Goal: Browse casually: Explore the website without a specific task or goal

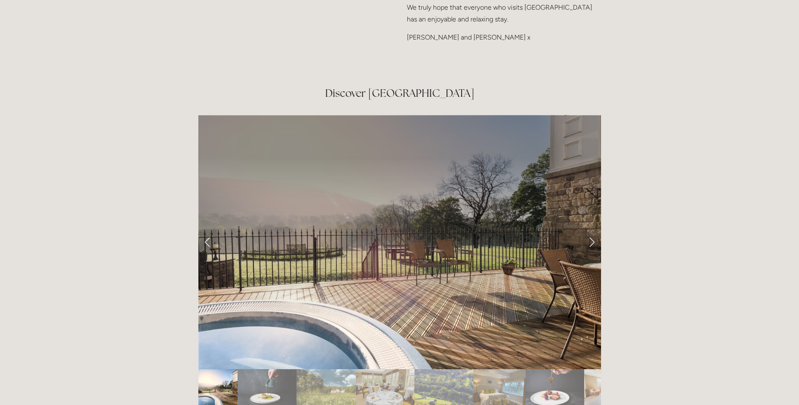
scroll to position [1390, 0]
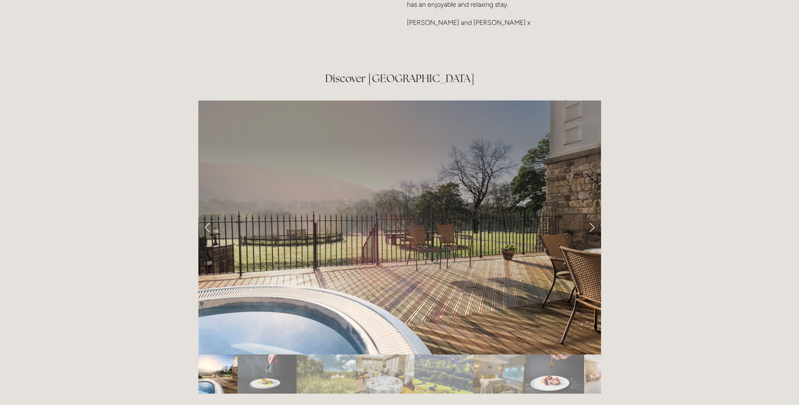
click at [594, 215] on link "Next Slide" at bounding box center [591, 227] width 19 height 25
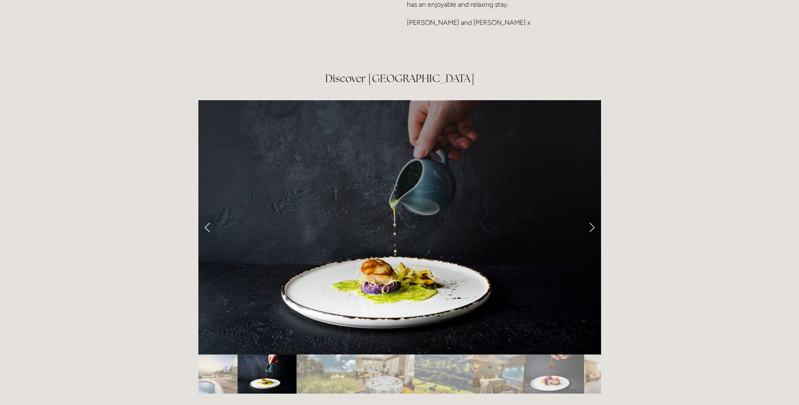
click at [593, 215] on link "Next Slide" at bounding box center [591, 227] width 19 height 25
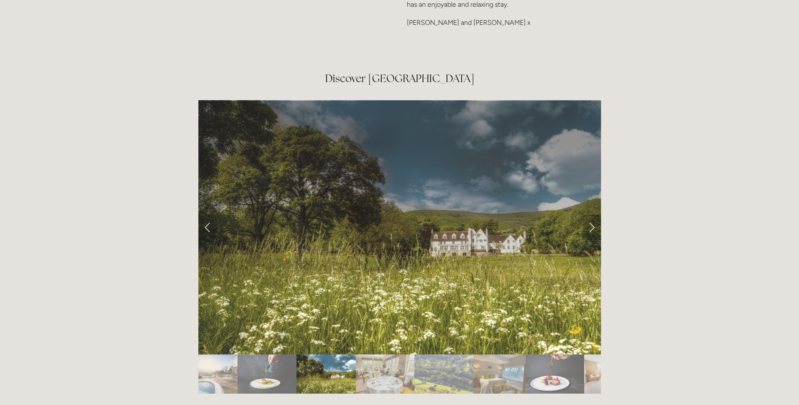
click at [592, 215] on link "Next Slide" at bounding box center [591, 227] width 19 height 25
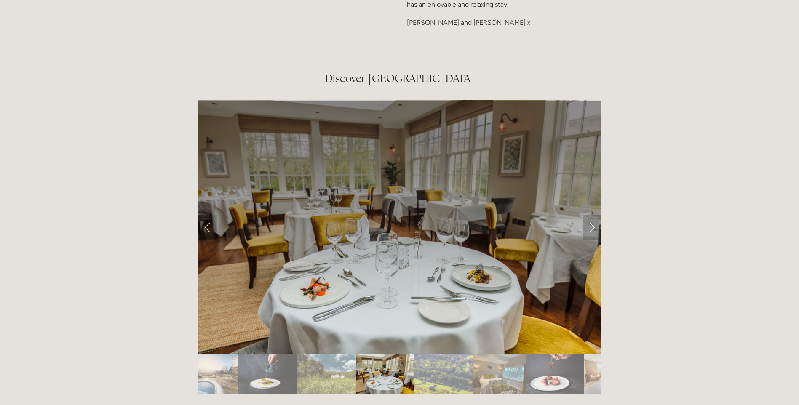
click at [592, 215] on link "Next Slide" at bounding box center [591, 227] width 19 height 25
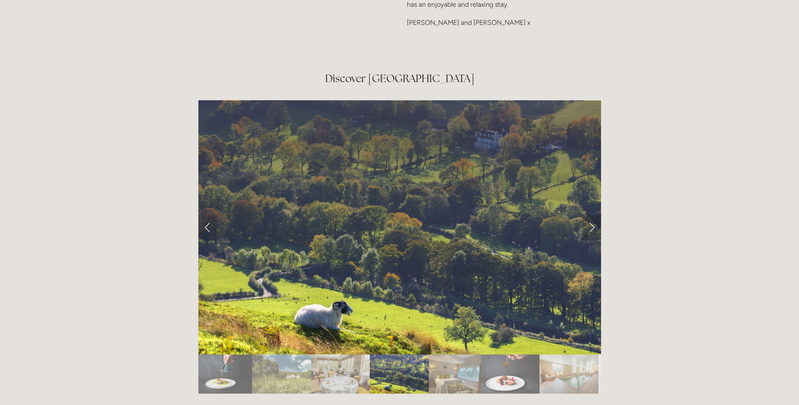
click at [592, 215] on link "Next Slide" at bounding box center [591, 227] width 19 height 25
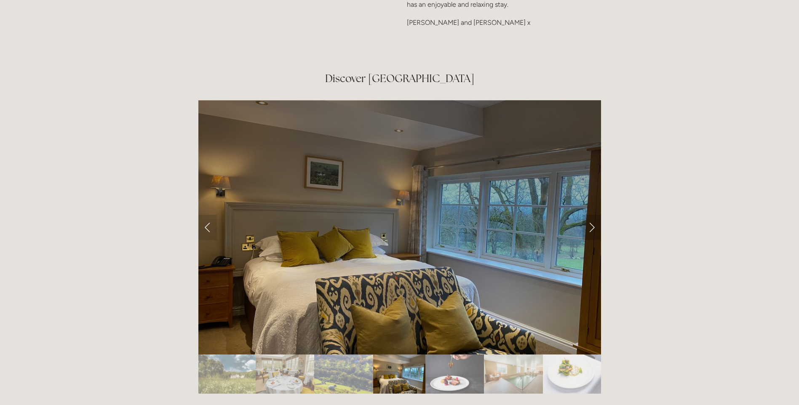
click at [592, 215] on link "Next Slide" at bounding box center [591, 227] width 19 height 25
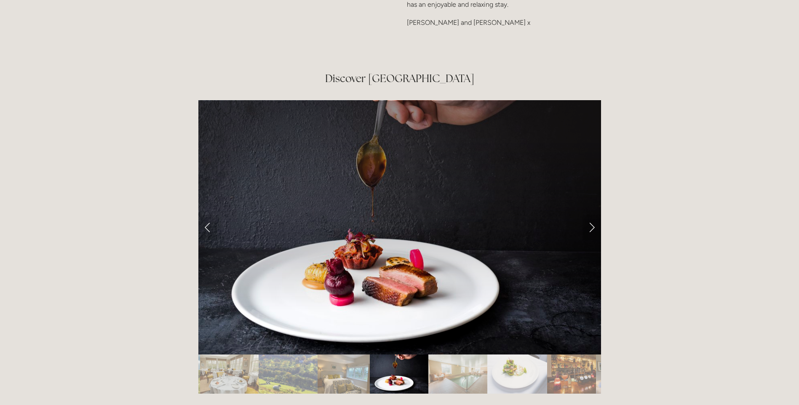
click at [592, 215] on link "Next Slide" at bounding box center [591, 227] width 19 height 25
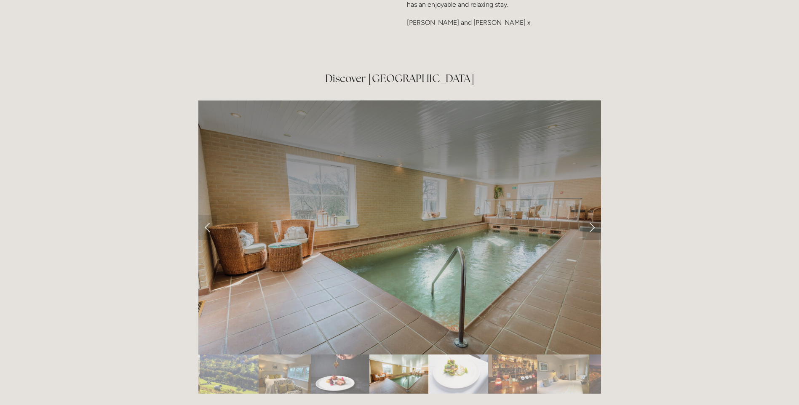
click at [592, 215] on link "Next Slide" at bounding box center [591, 227] width 19 height 25
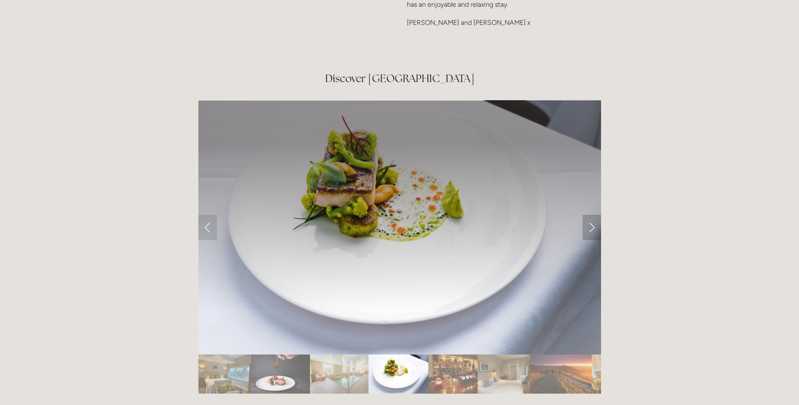
click at [592, 215] on link "Next Slide" at bounding box center [591, 227] width 19 height 25
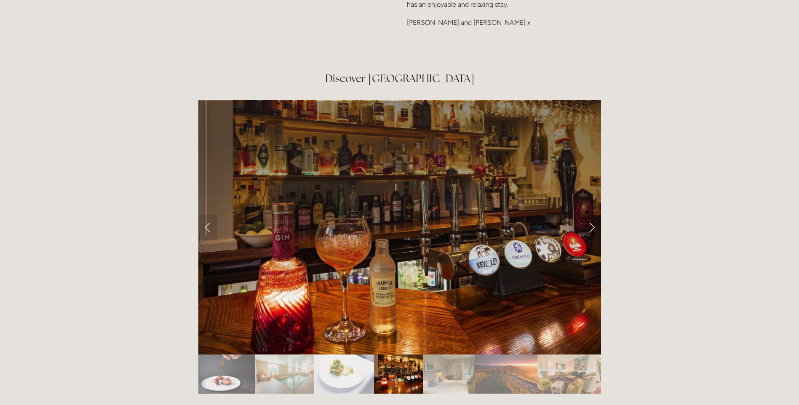
click at [592, 215] on link "Next Slide" at bounding box center [591, 227] width 19 height 25
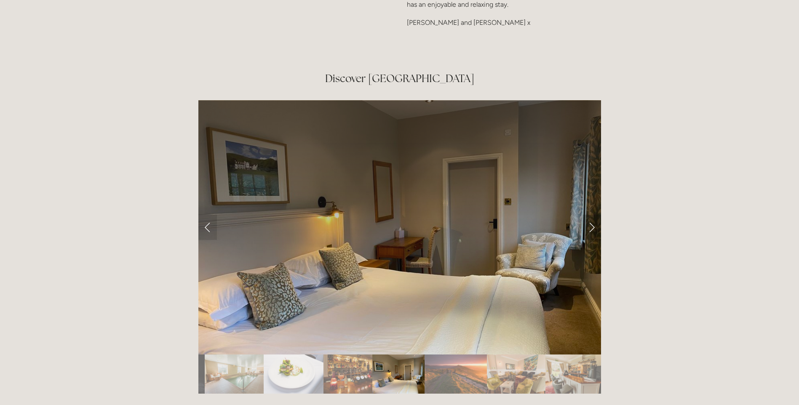
click at [592, 215] on link "Next Slide" at bounding box center [591, 227] width 19 height 25
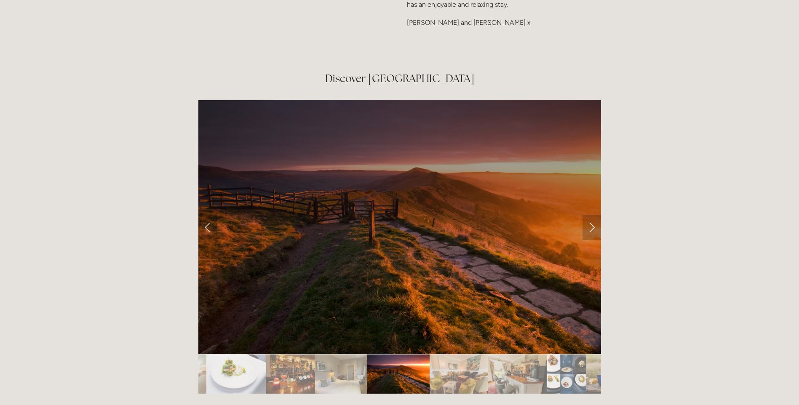
click at [592, 215] on link "Next Slide" at bounding box center [591, 227] width 19 height 25
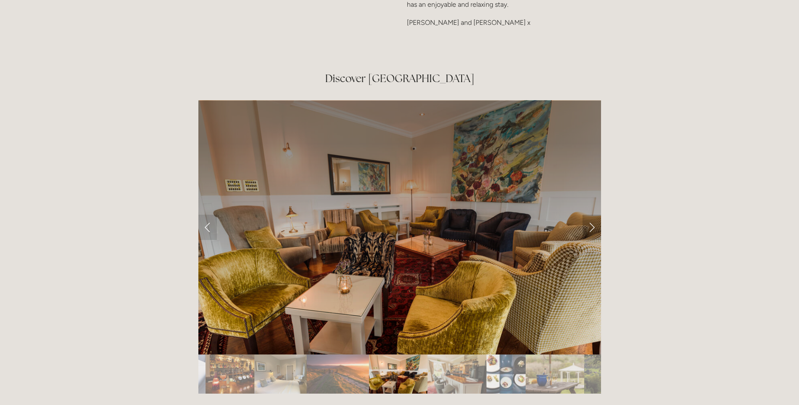
click at [592, 215] on link "Next Slide" at bounding box center [591, 227] width 19 height 25
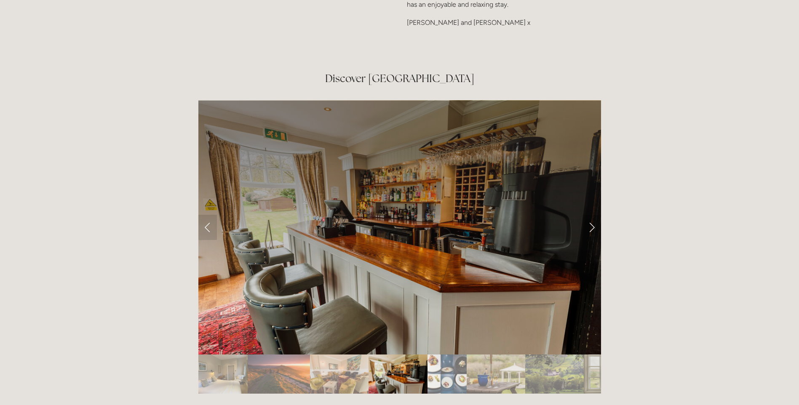
click at [592, 215] on link "Next Slide" at bounding box center [591, 227] width 19 height 25
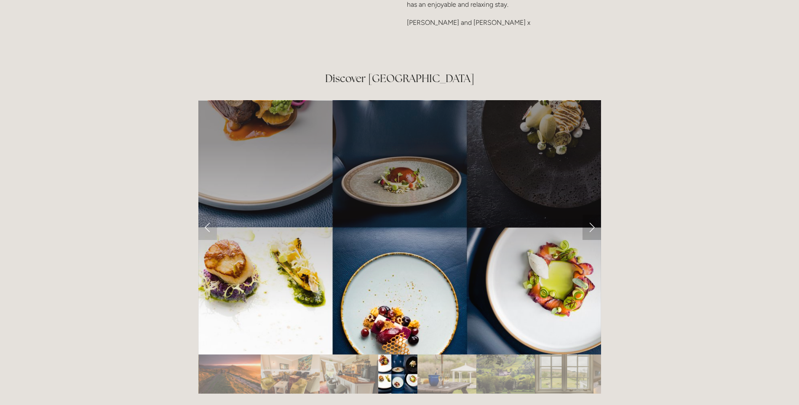
click at [592, 215] on link "Next Slide" at bounding box center [591, 227] width 19 height 25
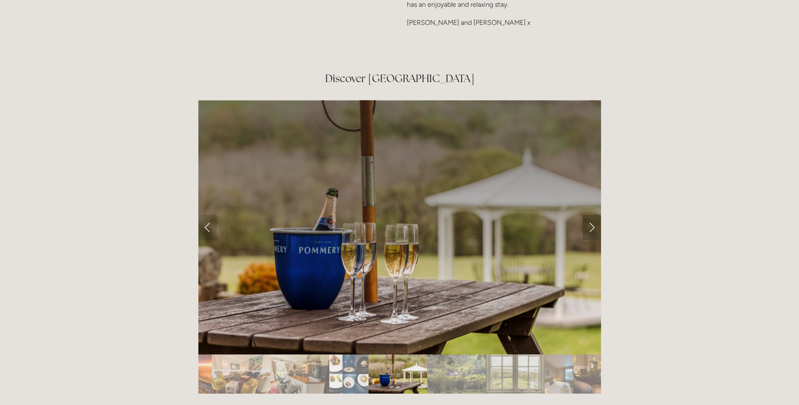
click at [592, 215] on link "Next Slide" at bounding box center [591, 227] width 19 height 25
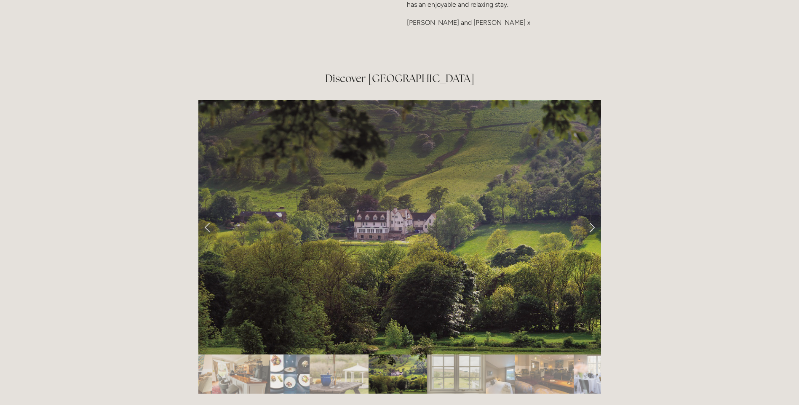
click at [592, 215] on link "Next Slide" at bounding box center [591, 227] width 19 height 25
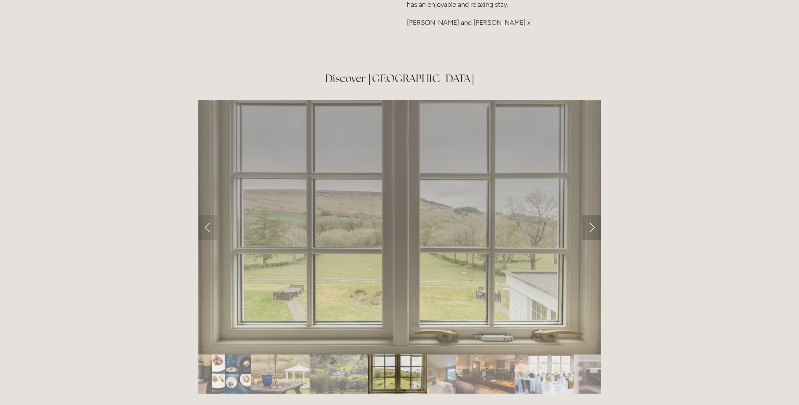
click at [592, 215] on link "Next Slide" at bounding box center [591, 227] width 19 height 25
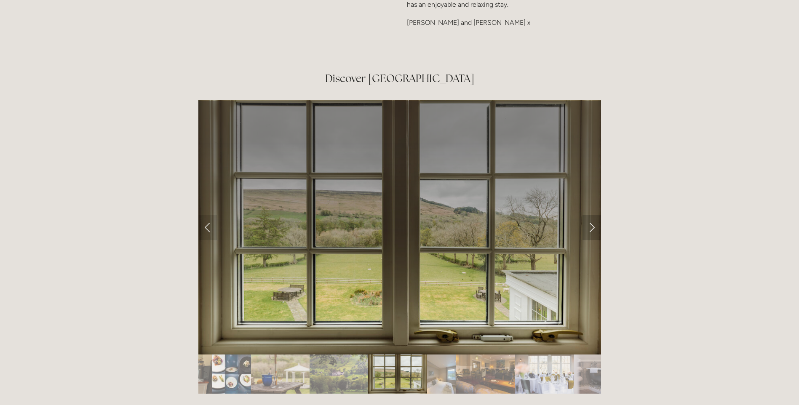
click at [592, 215] on link "Next Slide" at bounding box center [591, 227] width 19 height 25
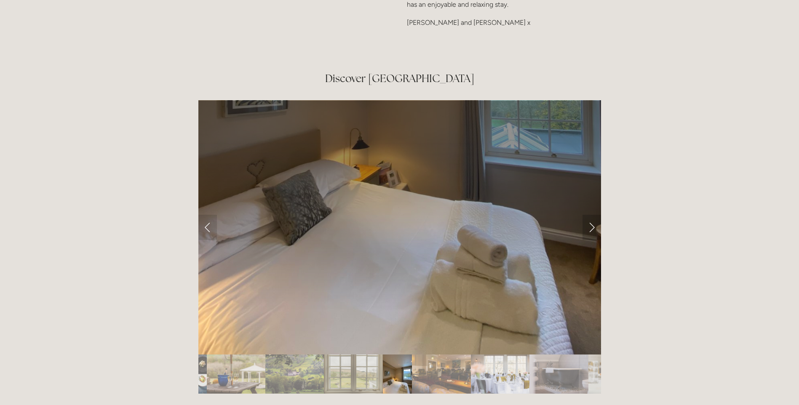
click at [592, 215] on link "Next Slide" at bounding box center [591, 227] width 19 height 25
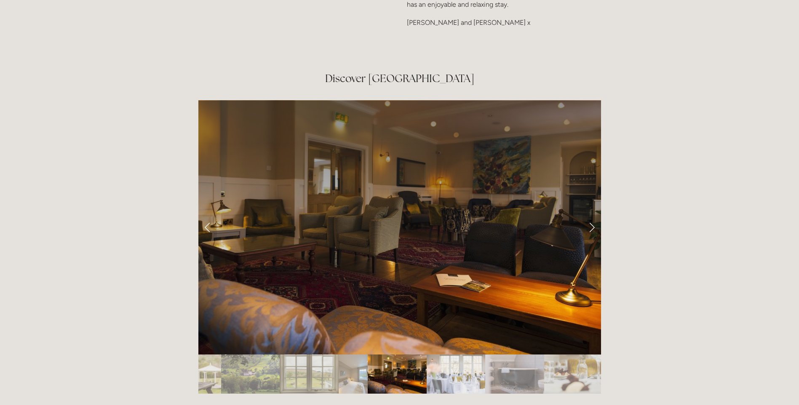
click at [592, 215] on link "Next Slide" at bounding box center [591, 227] width 19 height 25
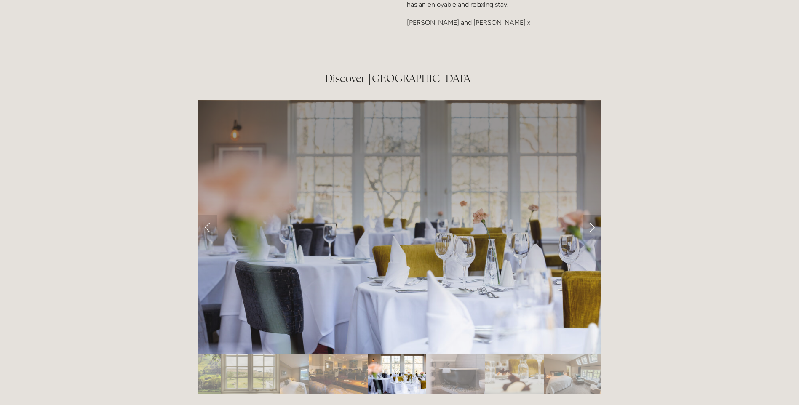
click at [592, 215] on link "Next Slide" at bounding box center [591, 227] width 19 height 25
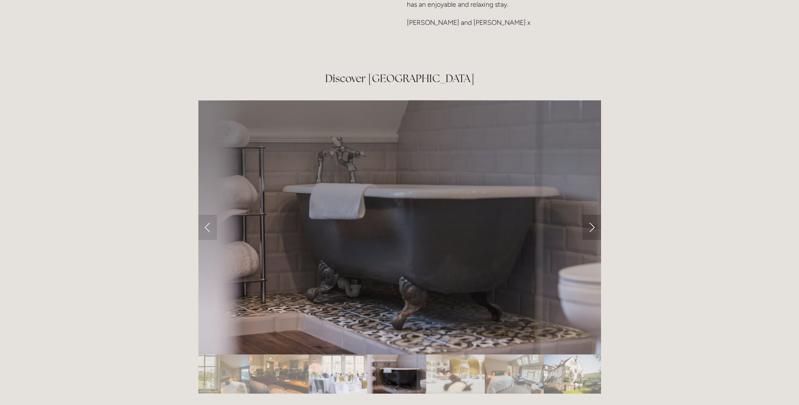
click at [592, 215] on link "Next Slide" at bounding box center [591, 227] width 19 height 25
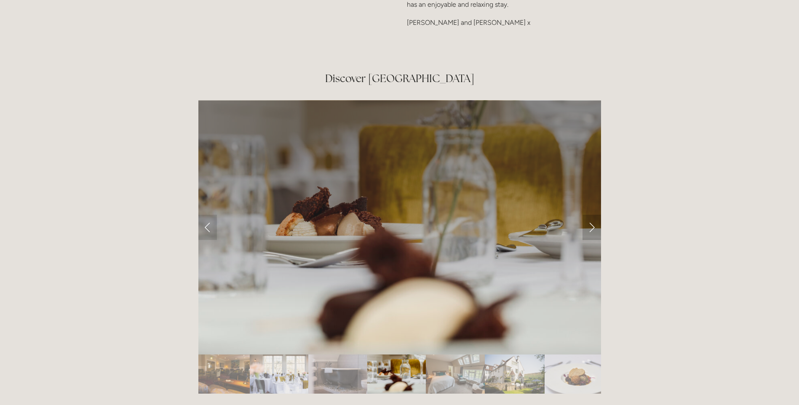
click at [592, 215] on link "Next Slide" at bounding box center [591, 227] width 19 height 25
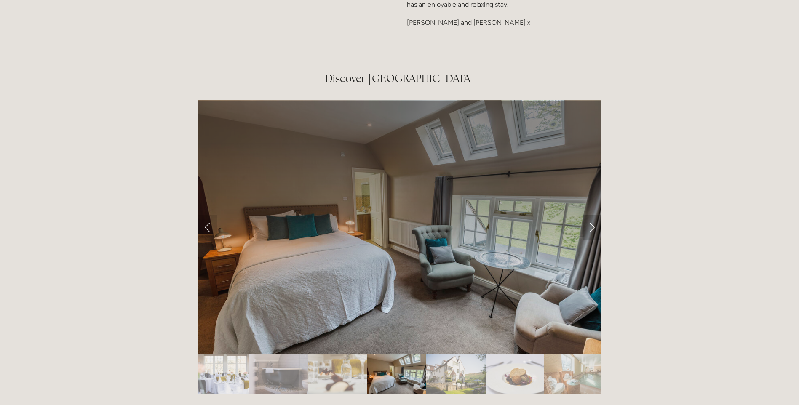
click at [592, 215] on link "Next Slide" at bounding box center [591, 227] width 19 height 25
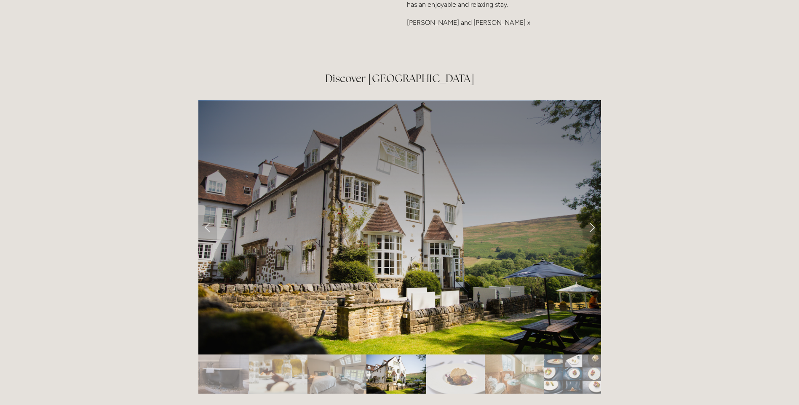
click at [592, 215] on link "Next Slide" at bounding box center [591, 227] width 19 height 25
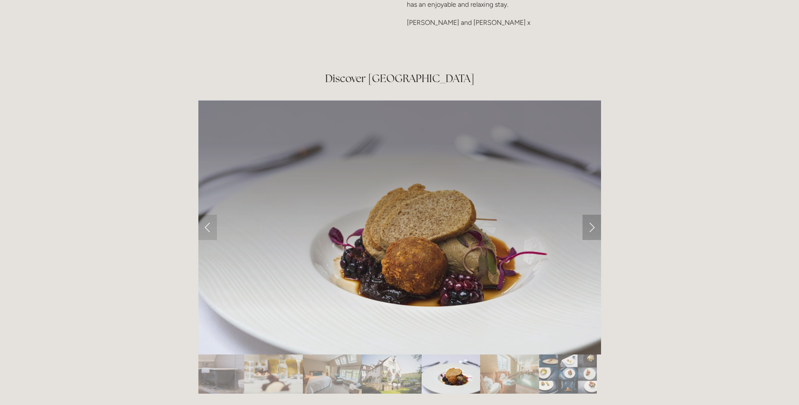
click at [592, 215] on link "Next Slide" at bounding box center [591, 227] width 19 height 25
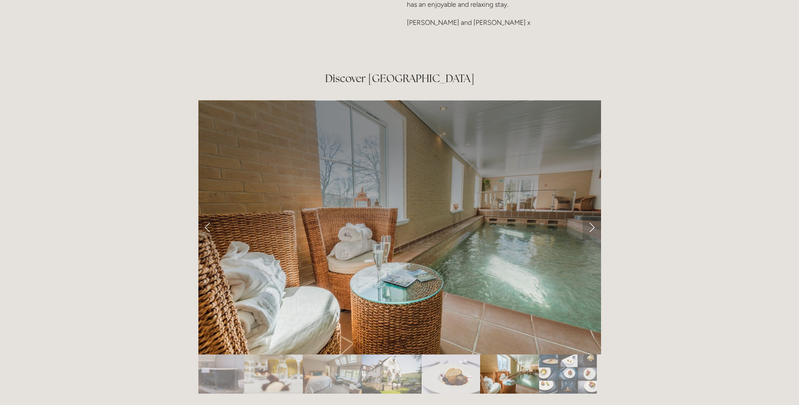
click at [592, 215] on link "Next Slide" at bounding box center [591, 227] width 19 height 25
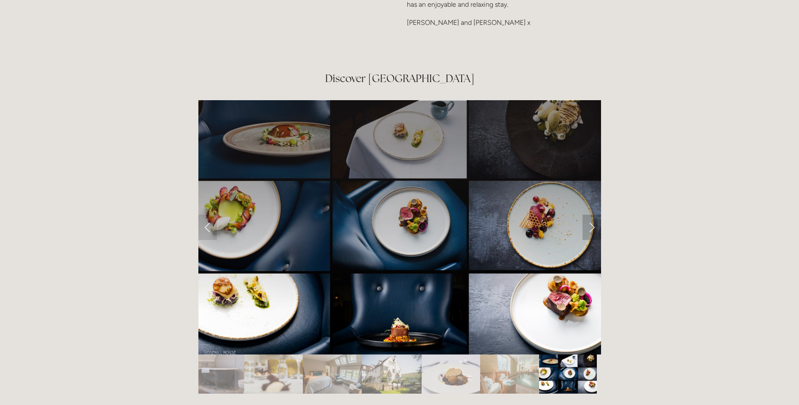
click at [592, 215] on link "Next Slide" at bounding box center [591, 227] width 19 height 25
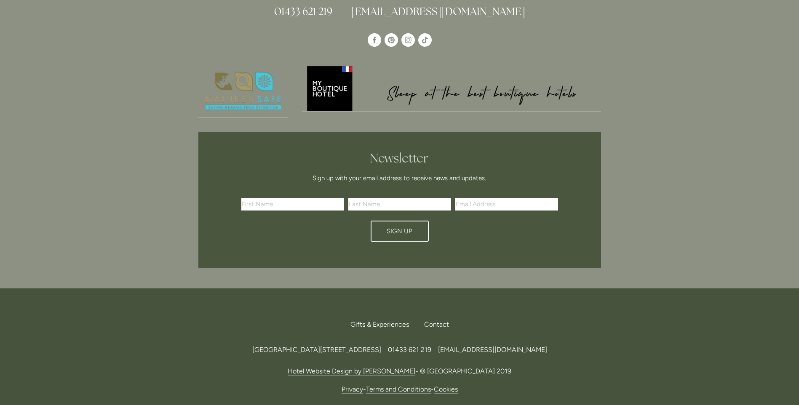
scroll to position [2484, 0]
